Goal: Complete application form: Complete application form

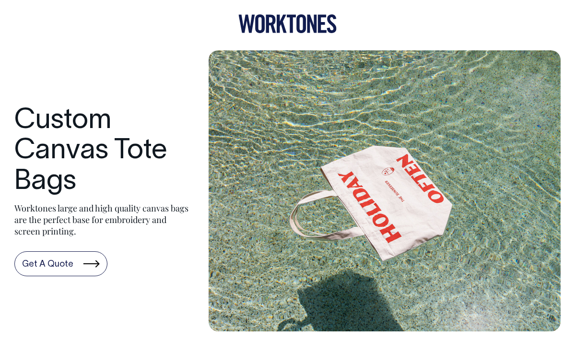
click at [61, 258] on link "Get A Quote" at bounding box center [60, 263] width 93 height 25
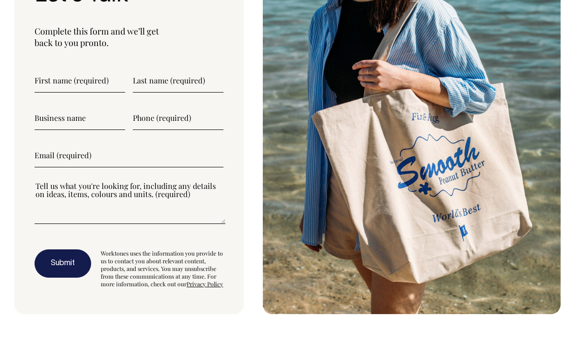
scroll to position [2334, 0]
click at [64, 81] on input"] "text" at bounding box center [80, 81] width 91 height 24
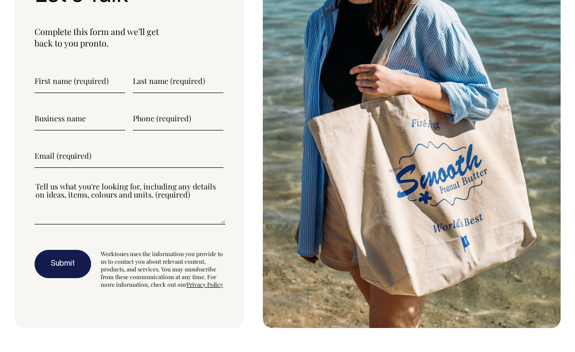
click at [58, 79] on input"] "text" at bounding box center [80, 81] width 91 height 24
type input"] "[PERSON_NAME]"
type input"] "Kaineder"
type input"] "ISJ Designs & Co.Pty Ltd T/as Cloth & Clay"
type input"] "0408750371"
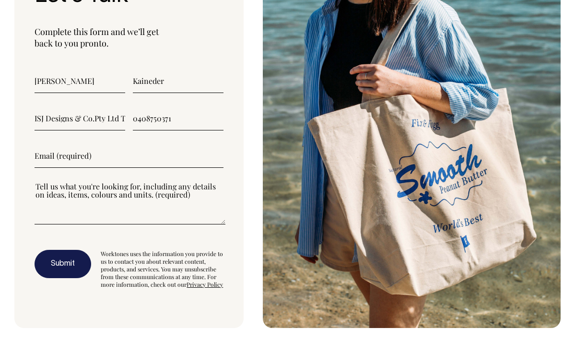
type input"] "[PERSON_NAME][EMAIL_ADDRESS][DOMAIN_NAME]"
click at [80, 210] on textarea"] at bounding box center [130, 202] width 191 height 43
drag, startPoint x: 214, startPoint y: 193, endPoint x: 238, endPoint y: 199, distance: 24.5
click at [215, 193] on textarea"] "Looking at good quality fabric tote bags to be used in my new business and that…" at bounding box center [130, 202] width 191 height 43
type textarea"] "Looking at good quality fabric tote bags to be used in my new business and that…"
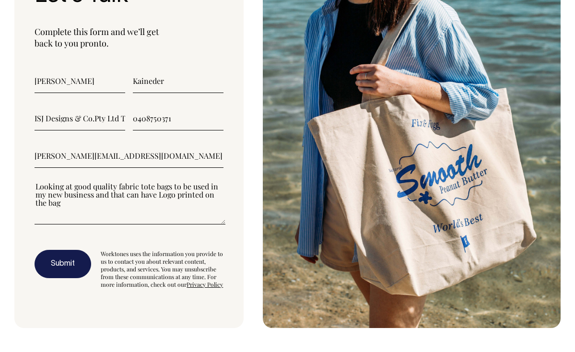
click at [66, 261] on button "Submit" at bounding box center [63, 264] width 57 height 29
